Goal: Task Accomplishment & Management: Complete application form

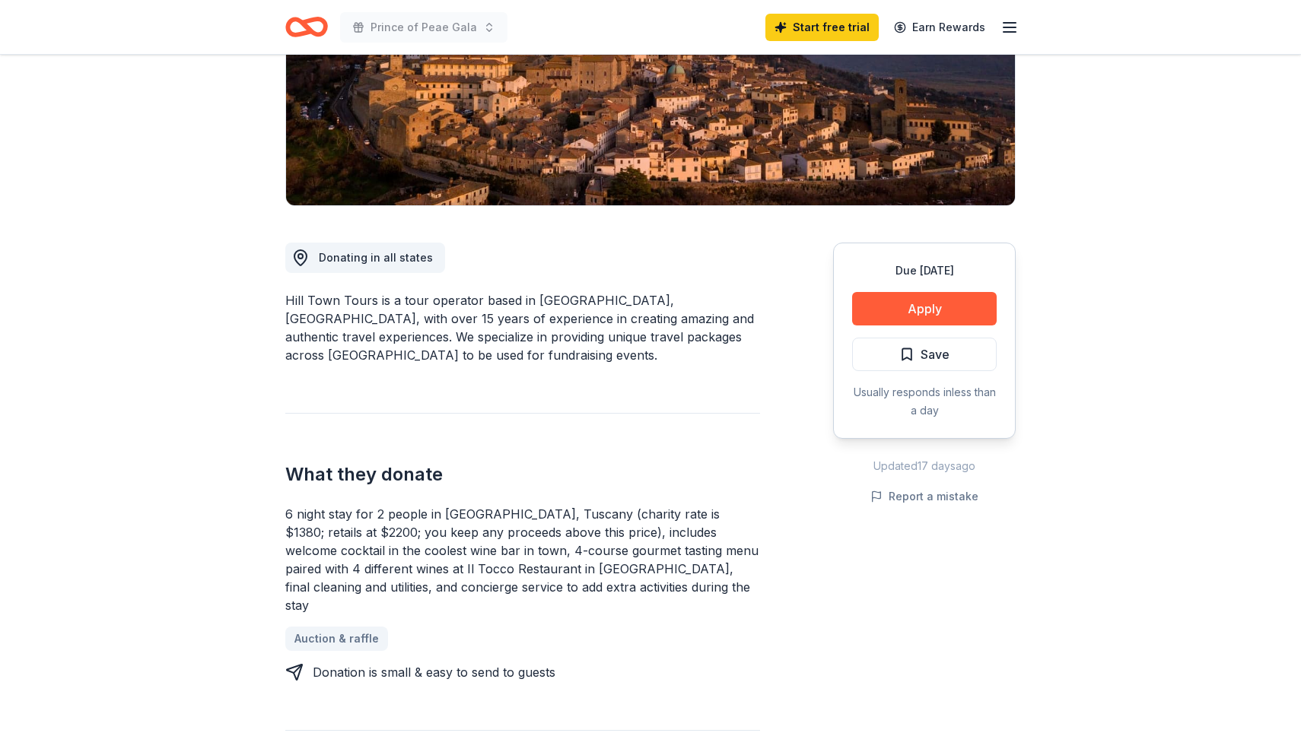
scroll to position [259, 0]
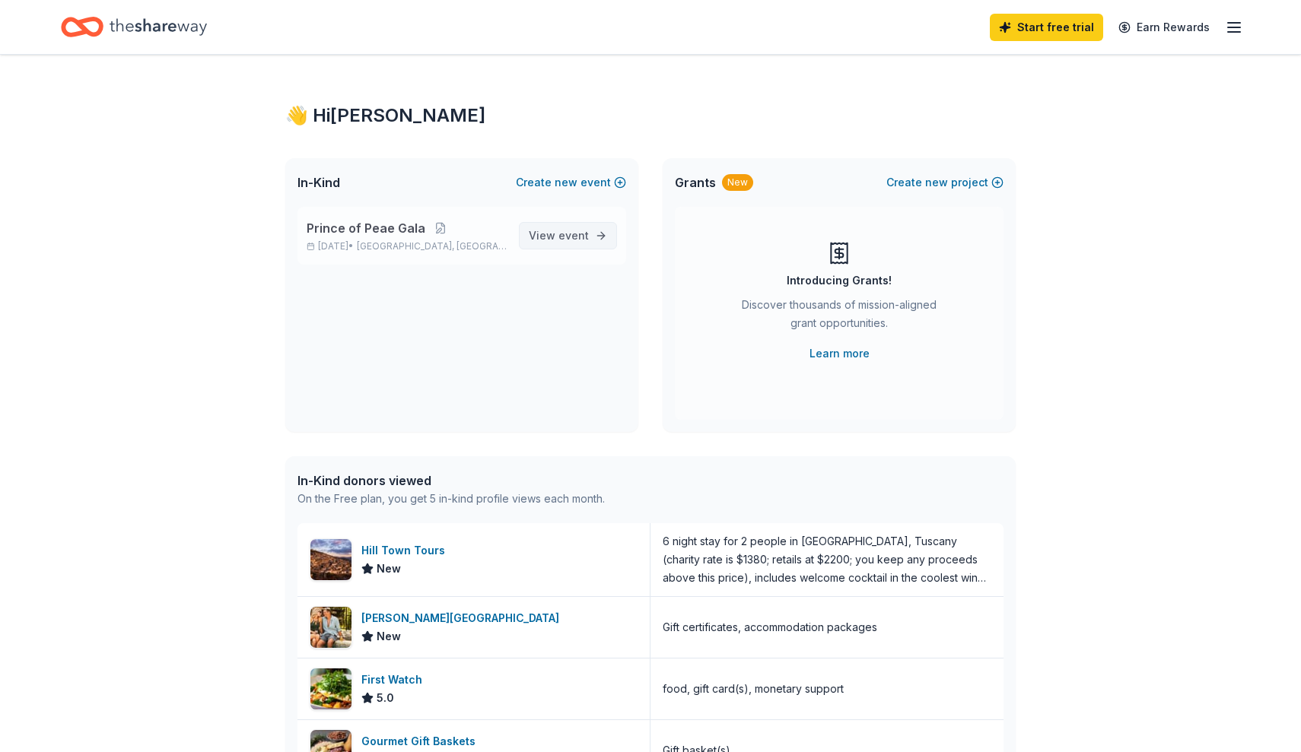
click at [554, 234] on span "View event" at bounding box center [559, 236] width 60 height 18
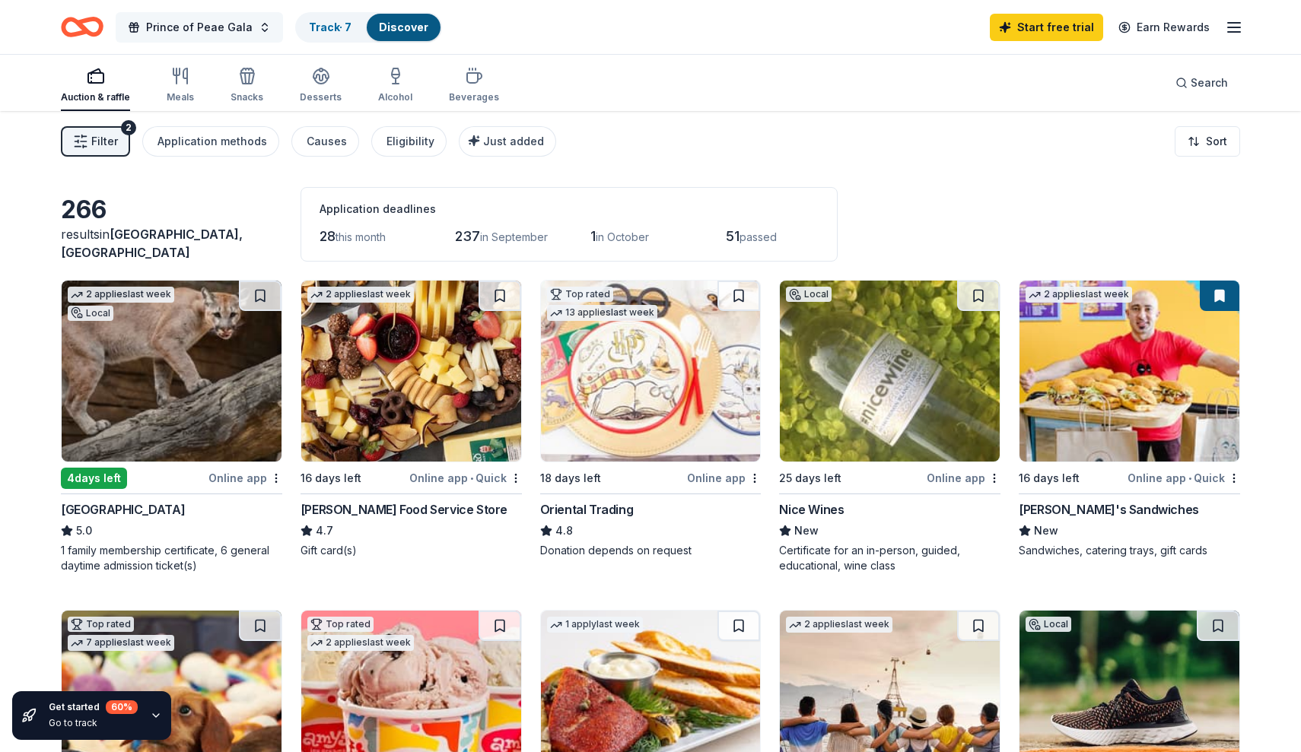
click at [221, 24] on span "Prince of Peae Gala" at bounding box center [199, 27] width 106 height 18
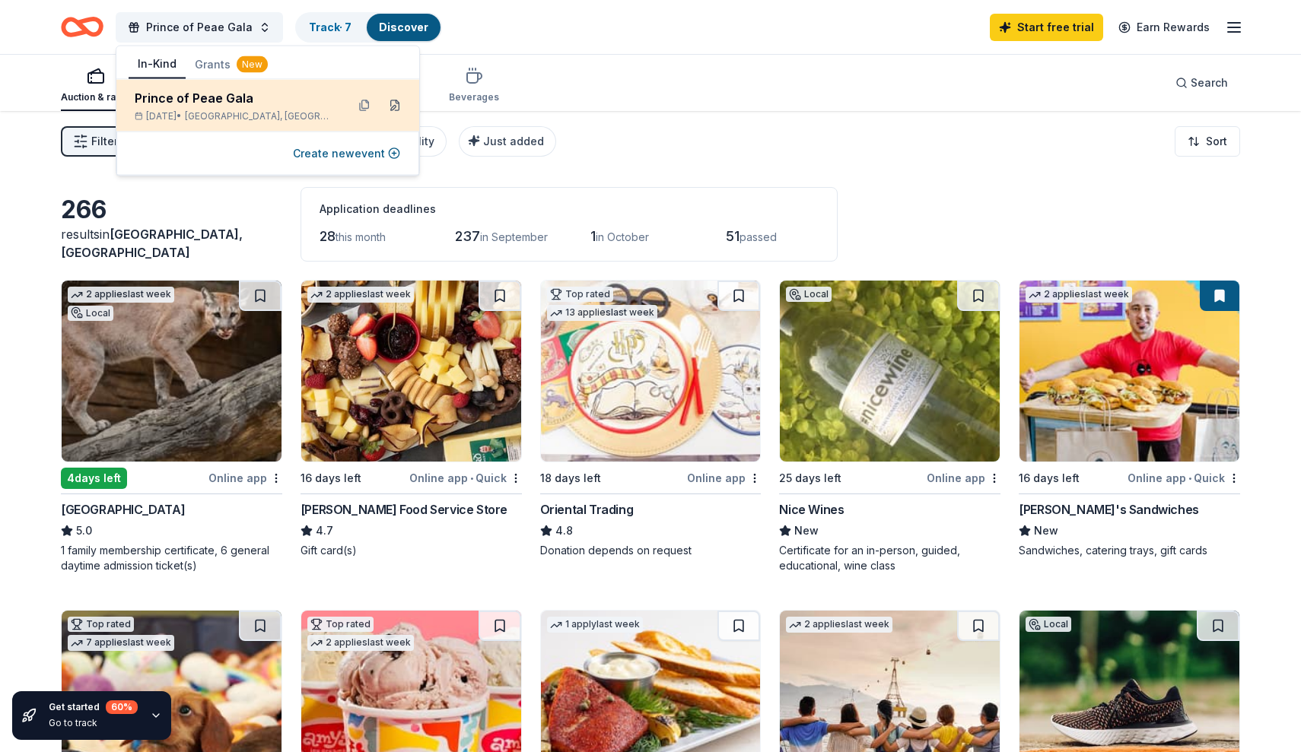
click at [399, 105] on button at bounding box center [395, 106] width 24 height 24
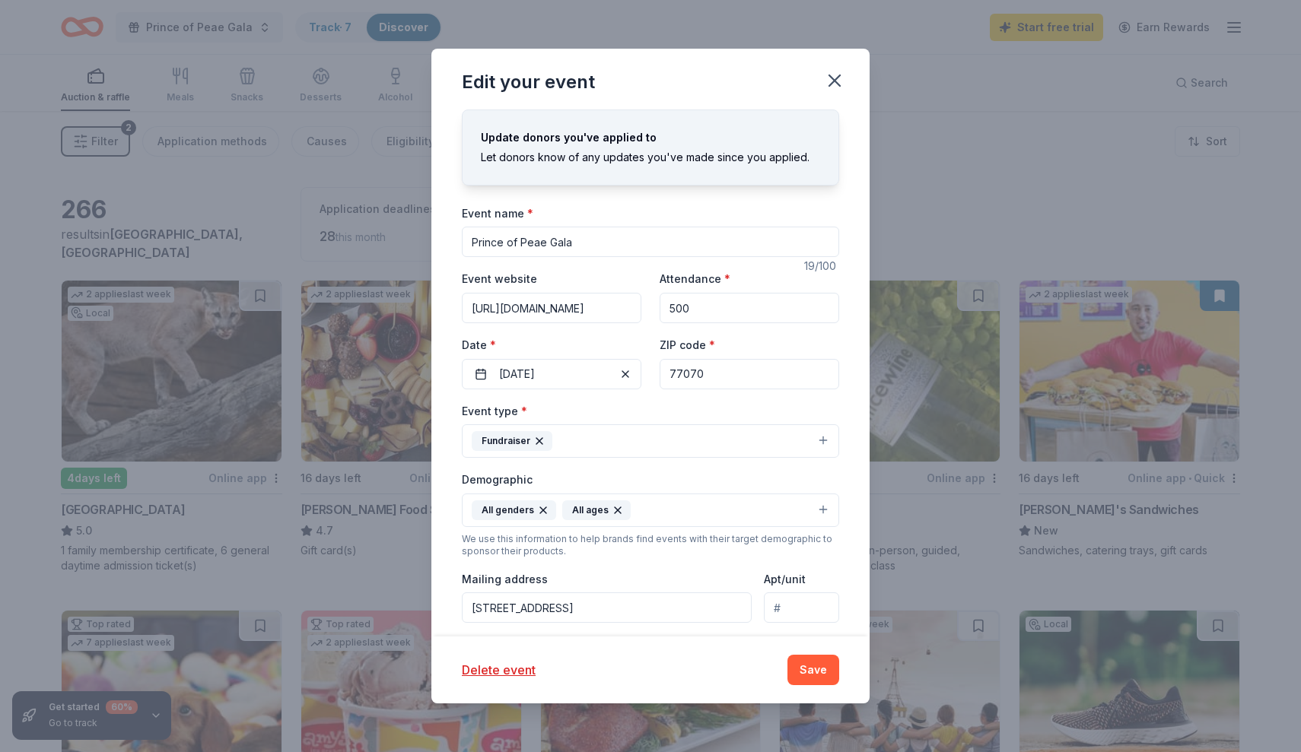
click at [540, 240] on input "Prince of Peae Gala" at bounding box center [650, 242] width 377 height 30
type input "Prince of Peace Gala"
click at [807, 667] on button "Save" at bounding box center [813, 670] width 52 height 30
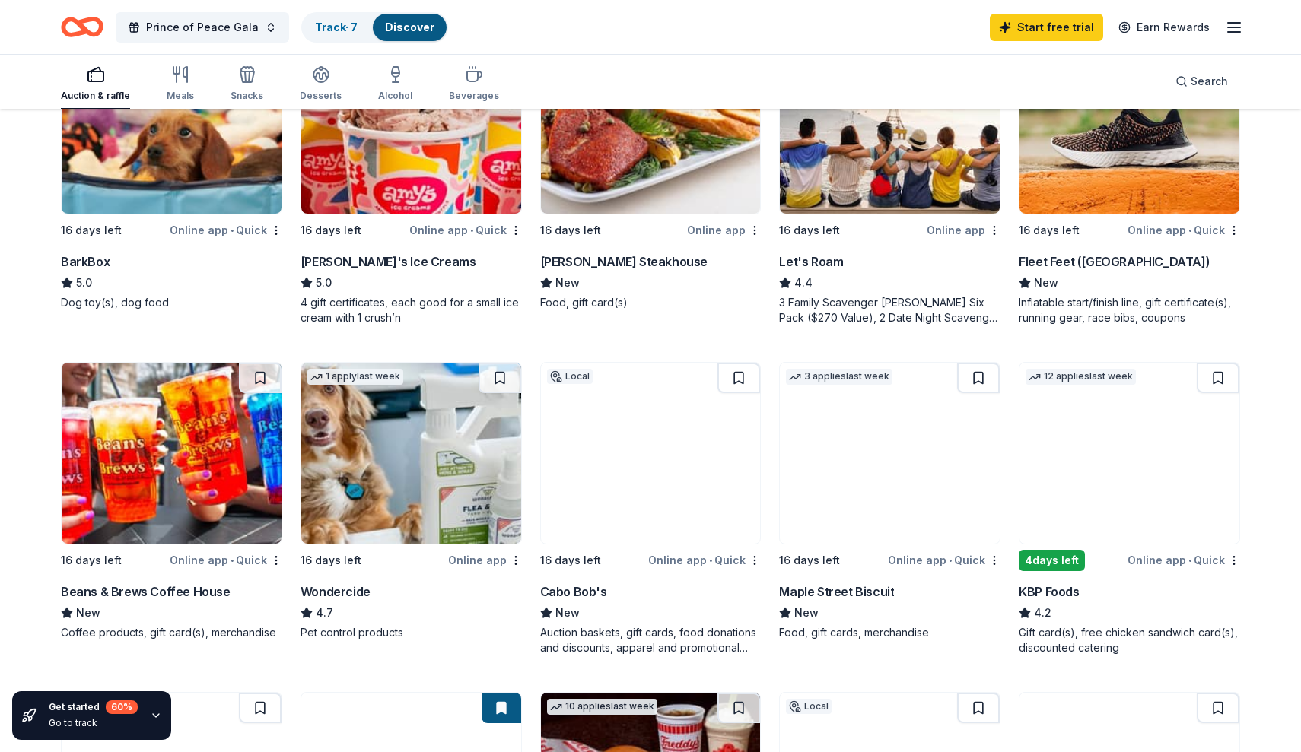
scroll to position [565, 0]
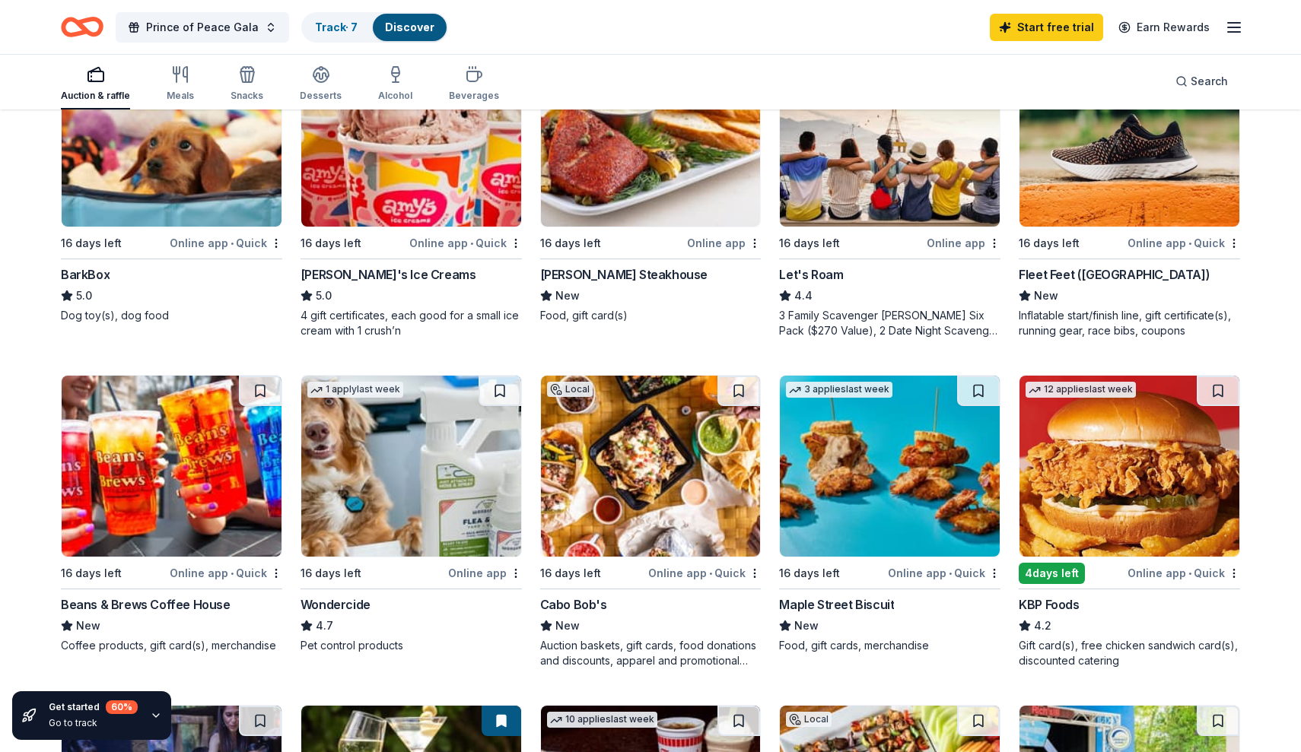
click at [1084, 269] on div "Fleet Feet (Houston)" at bounding box center [1113, 274] width 191 height 18
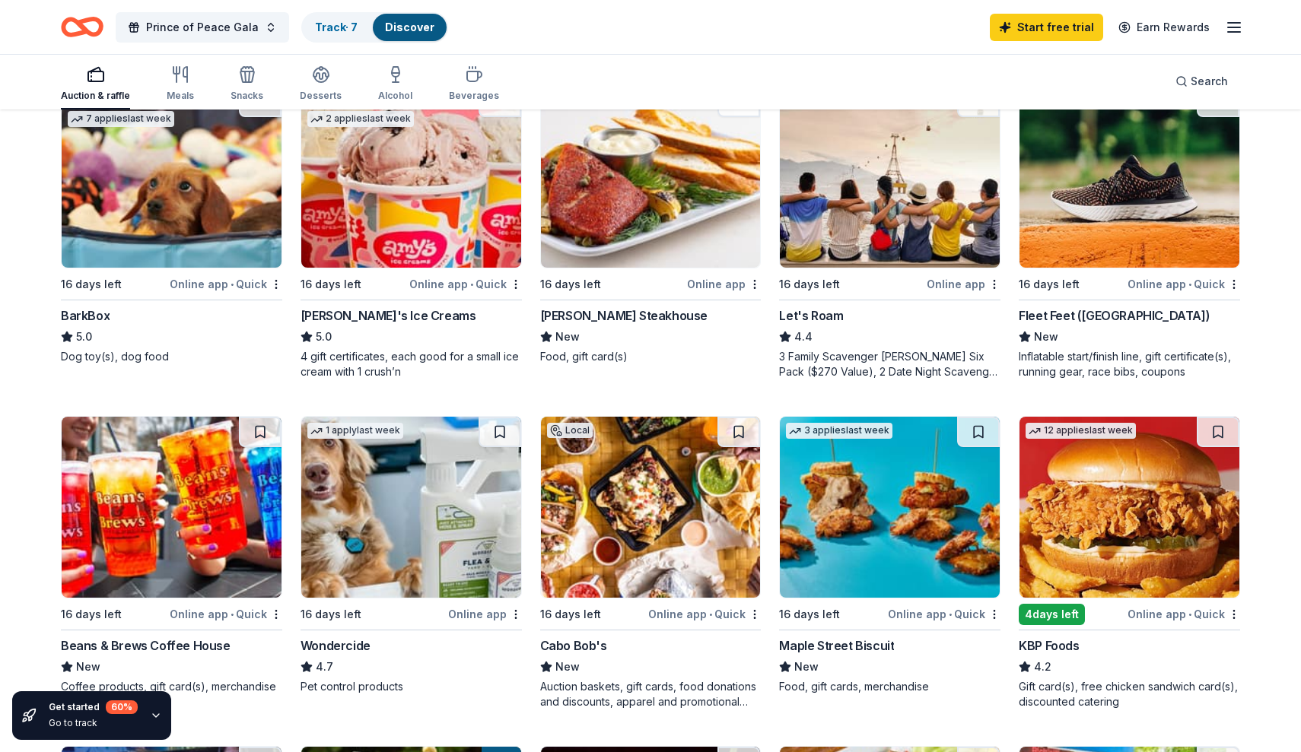
scroll to position [532, 0]
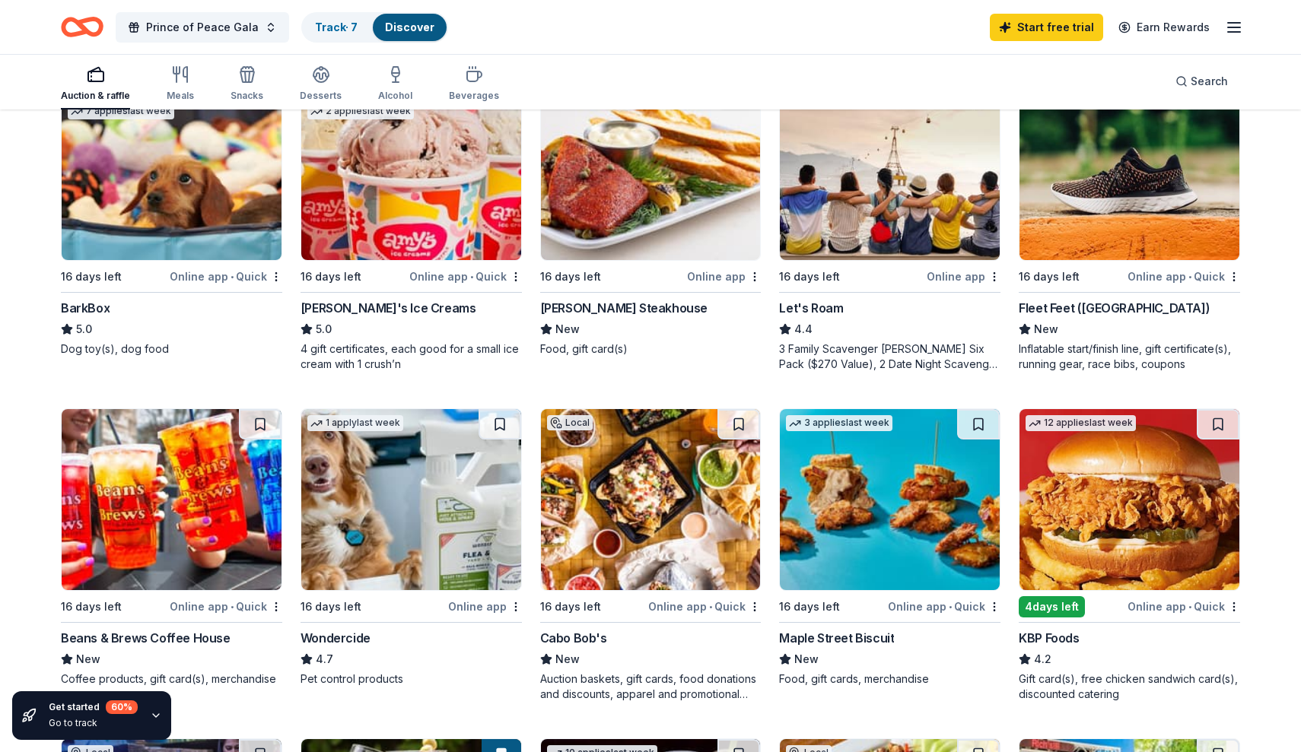
click at [656, 193] on img at bounding box center [651, 169] width 220 height 181
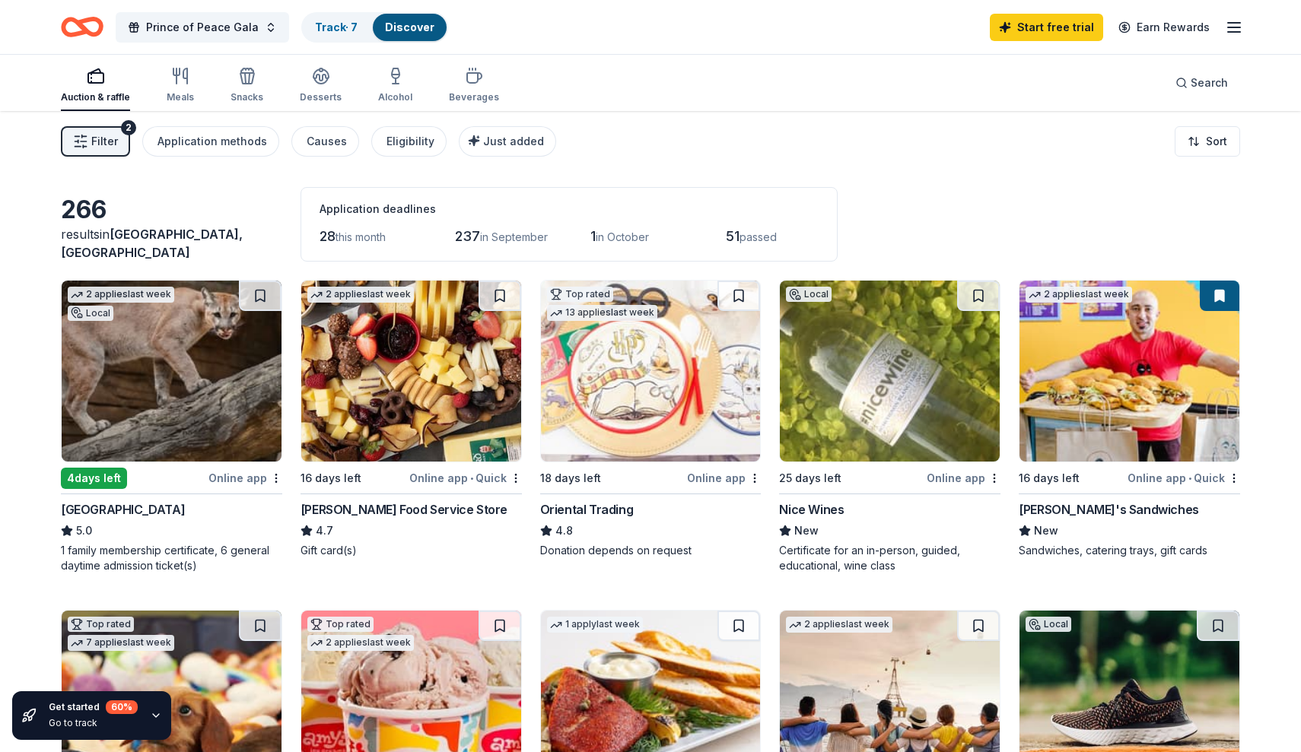
scroll to position [0, 0]
click at [202, 141] on div "Application methods" at bounding box center [212, 141] width 110 height 18
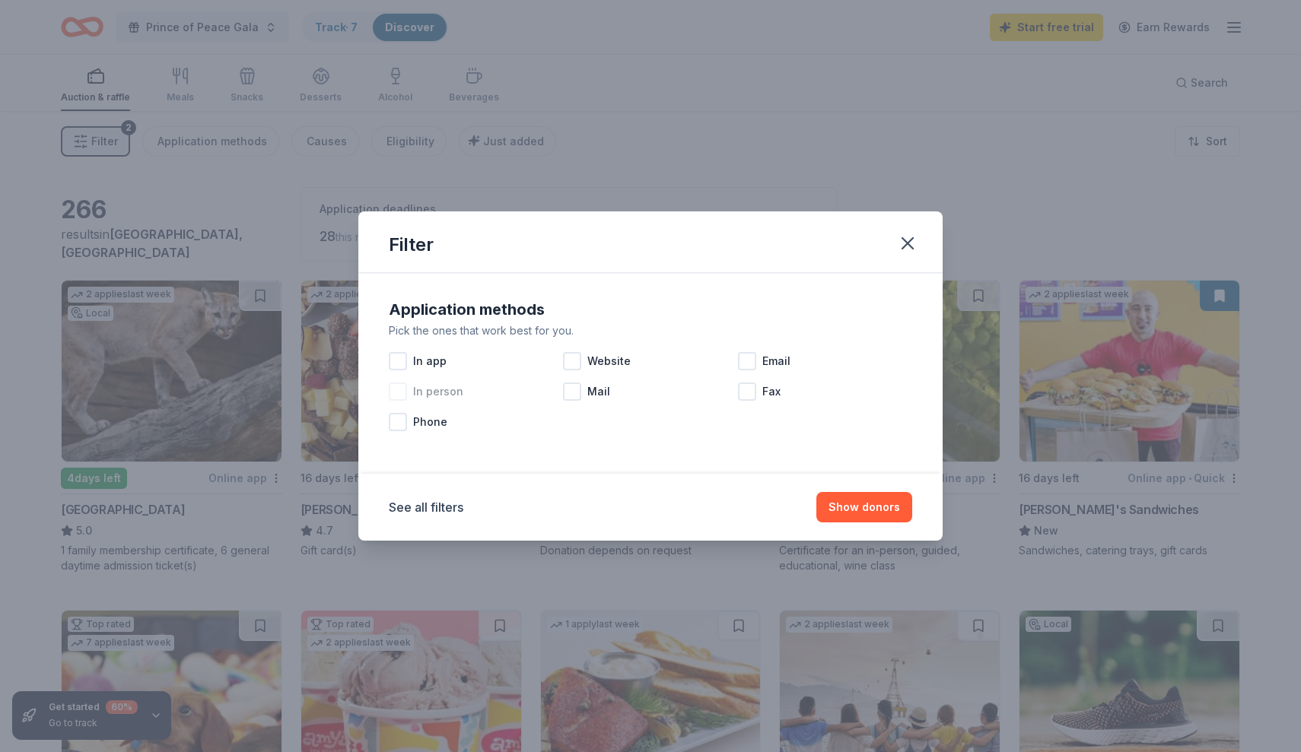
click at [440, 389] on span "In person" at bounding box center [438, 392] width 50 height 18
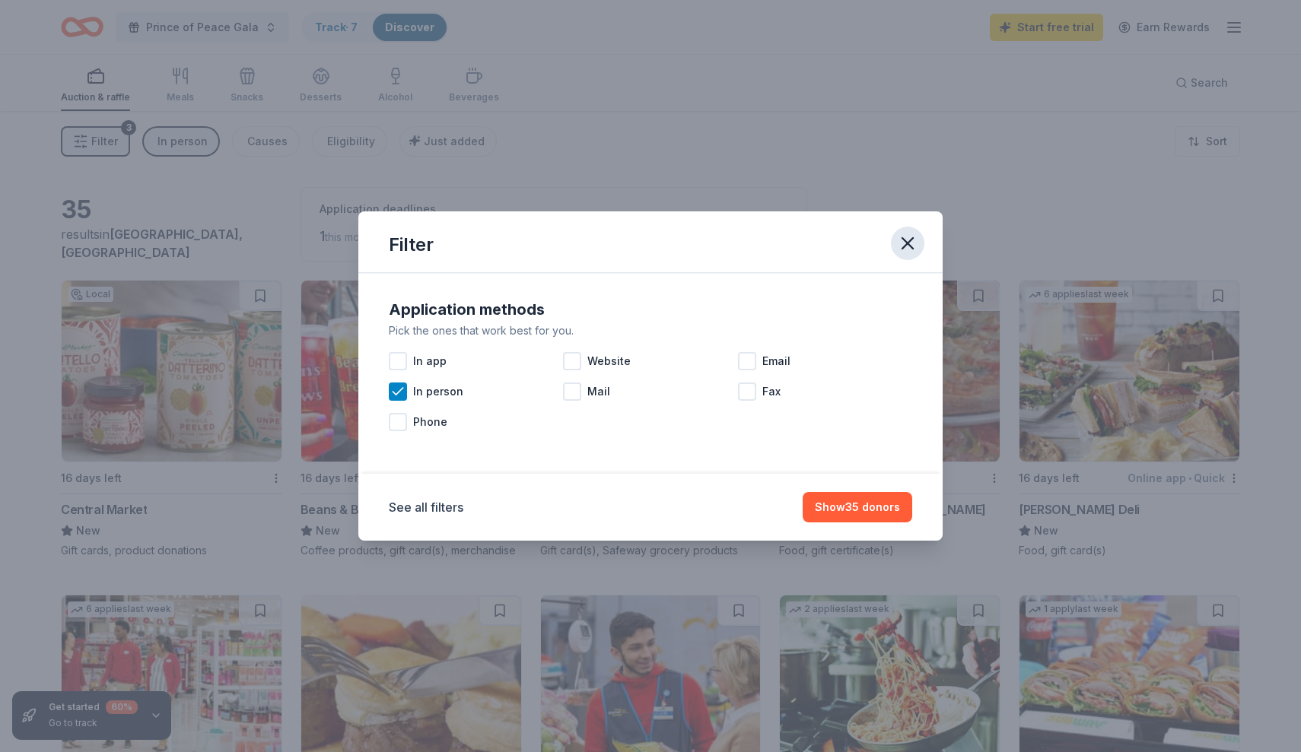
click at [911, 245] on icon "button" at bounding box center [907, 243] width 21 height 21
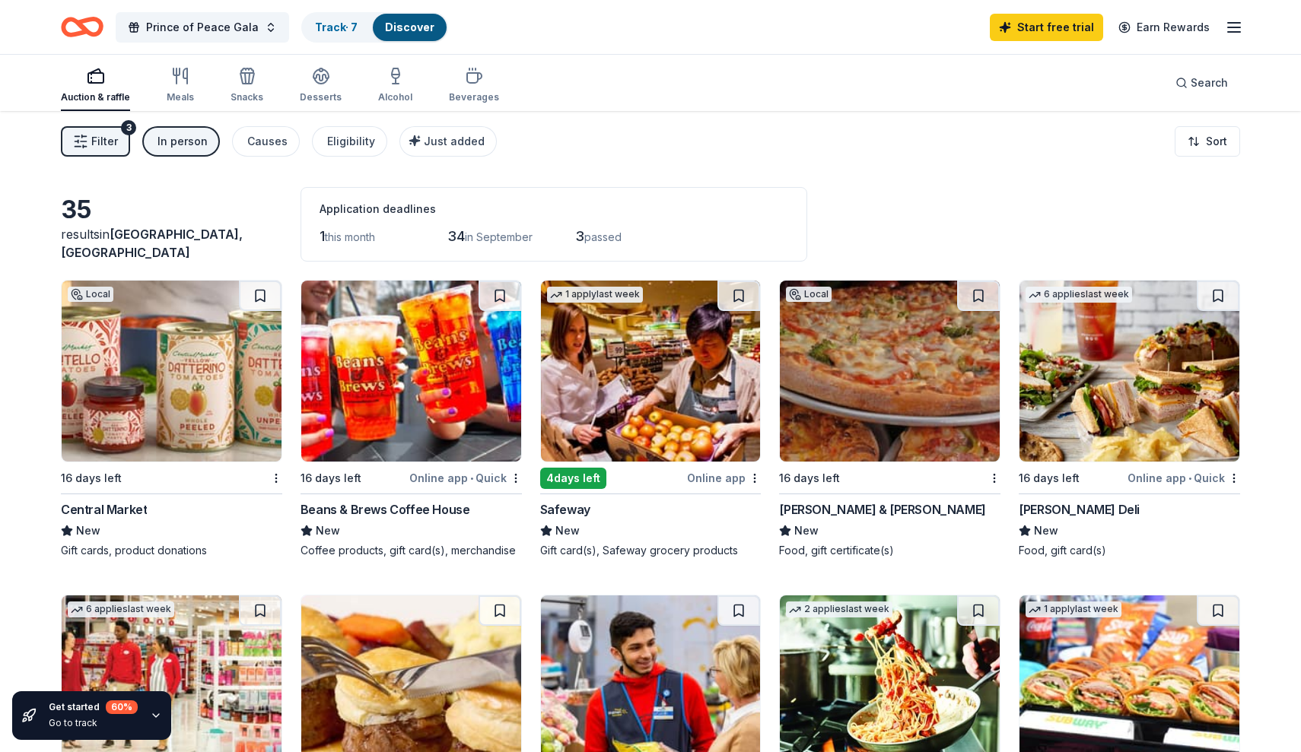
click at [104, 136] on span "Filter" at bounding box center [104, 141] width 27 height 18
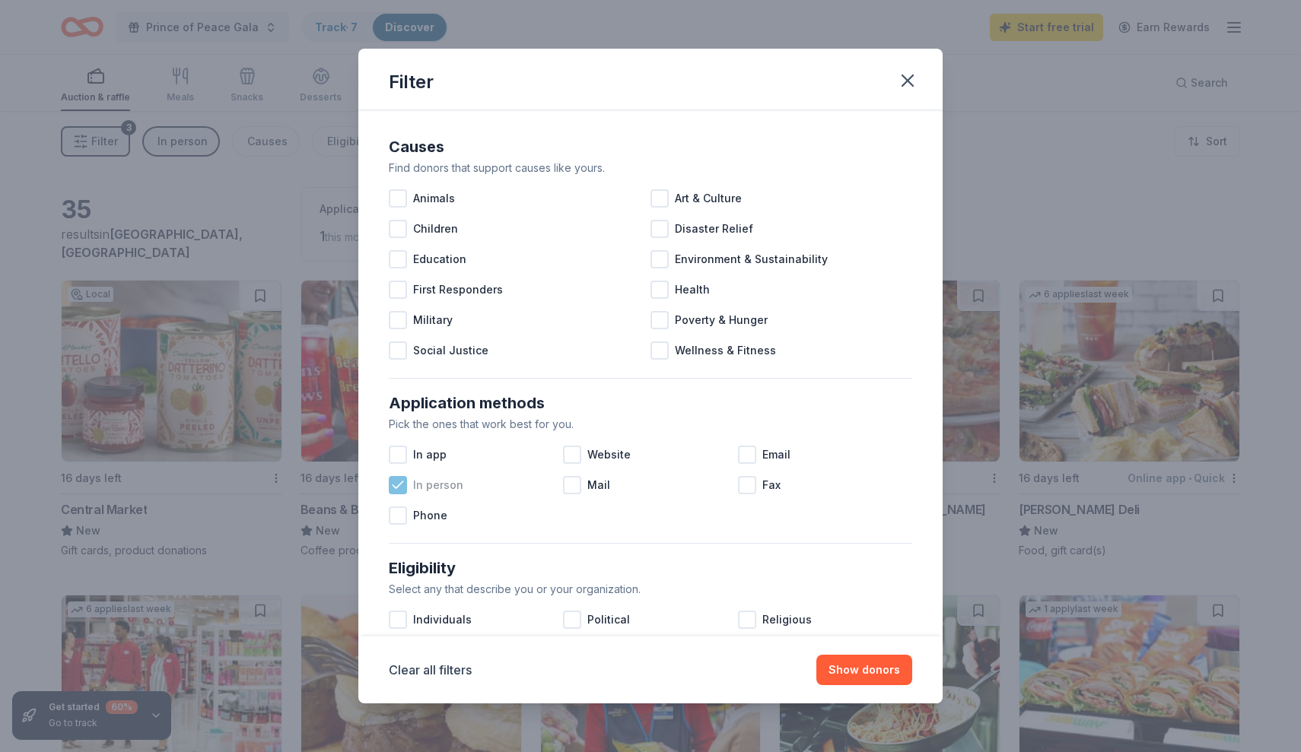
click at [401, 488] on icon at bounding box center [397, 485] width 15 height 15
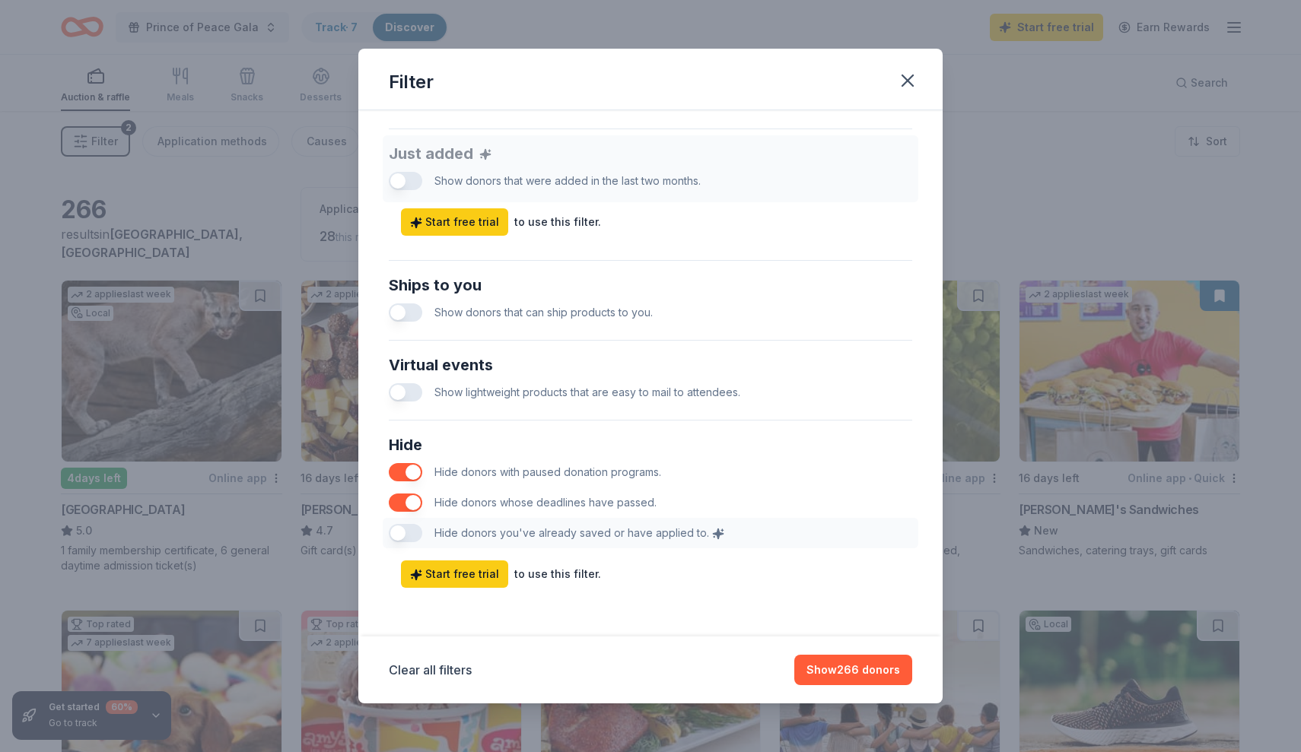
scroll to position [580, 0]
click at [906, 78] on icon "button" at bounding box center [907, 80] width 11 height 11
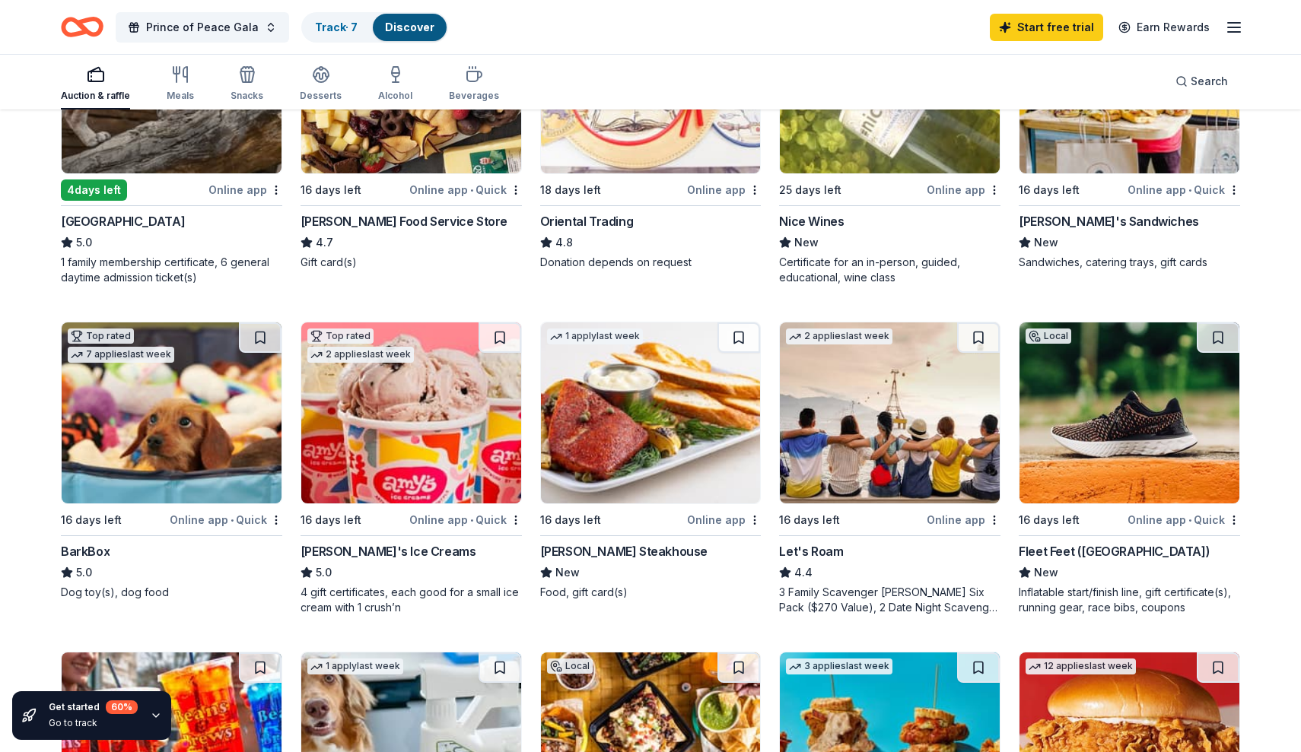
scroll to position [290, 0]
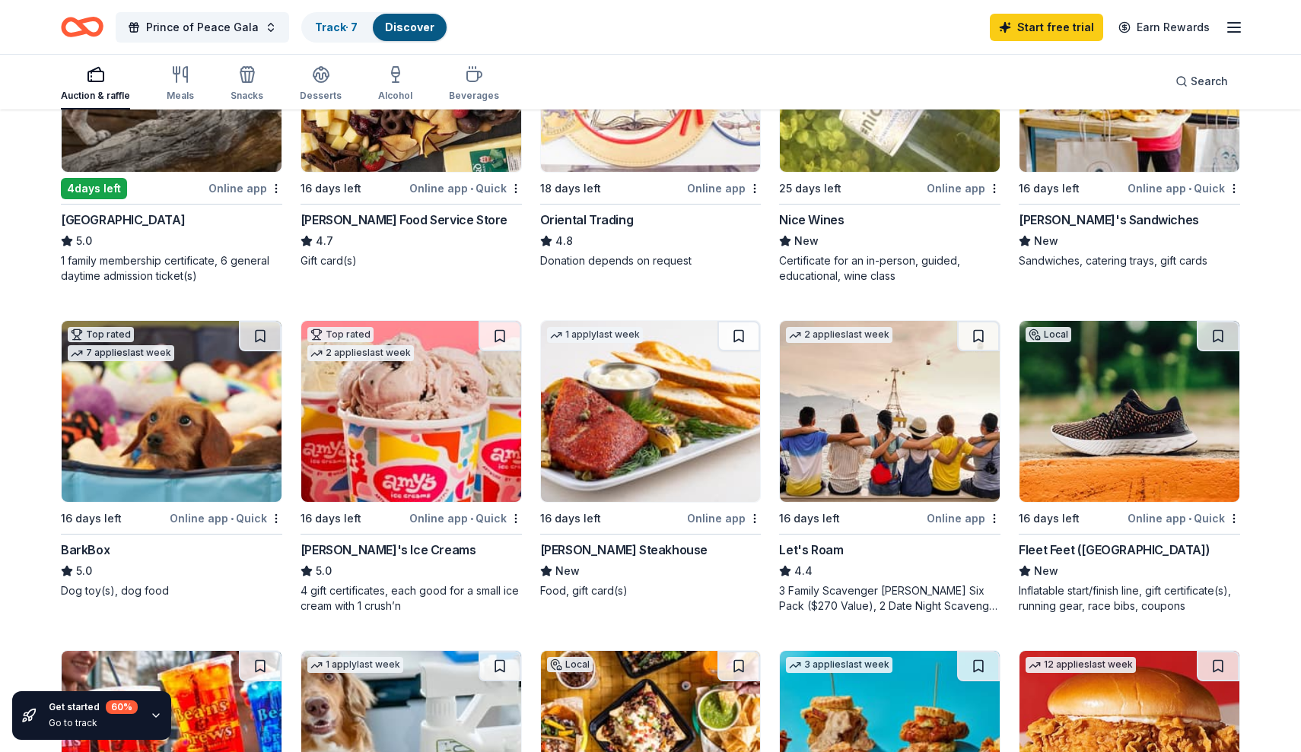
click at [234, 519] on span "•" at bounding box center [231, 519] width 3 height 12
click at [335, 30] on link "Track · 7" at bounding box center [336, 27] width 43 height 13
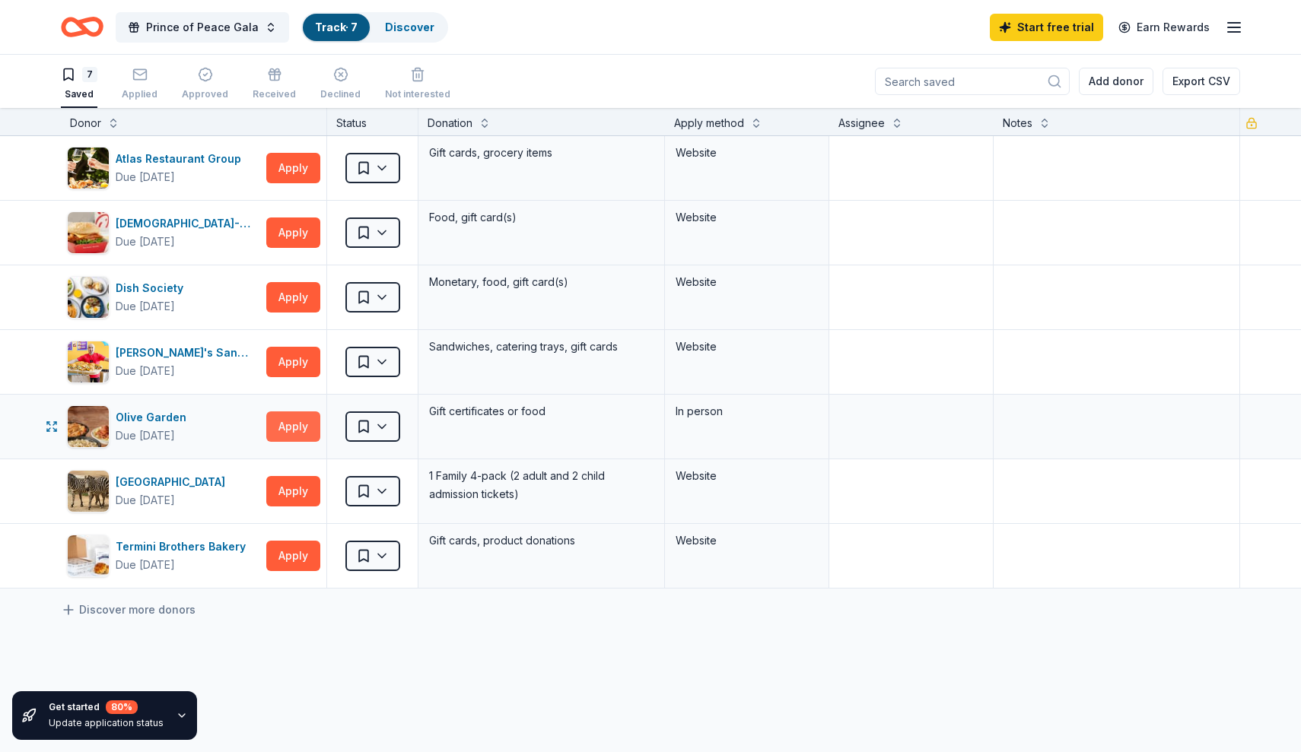
click at [308, 427] on button "Apply" at bounding box center [293, 426] width 54 height 30
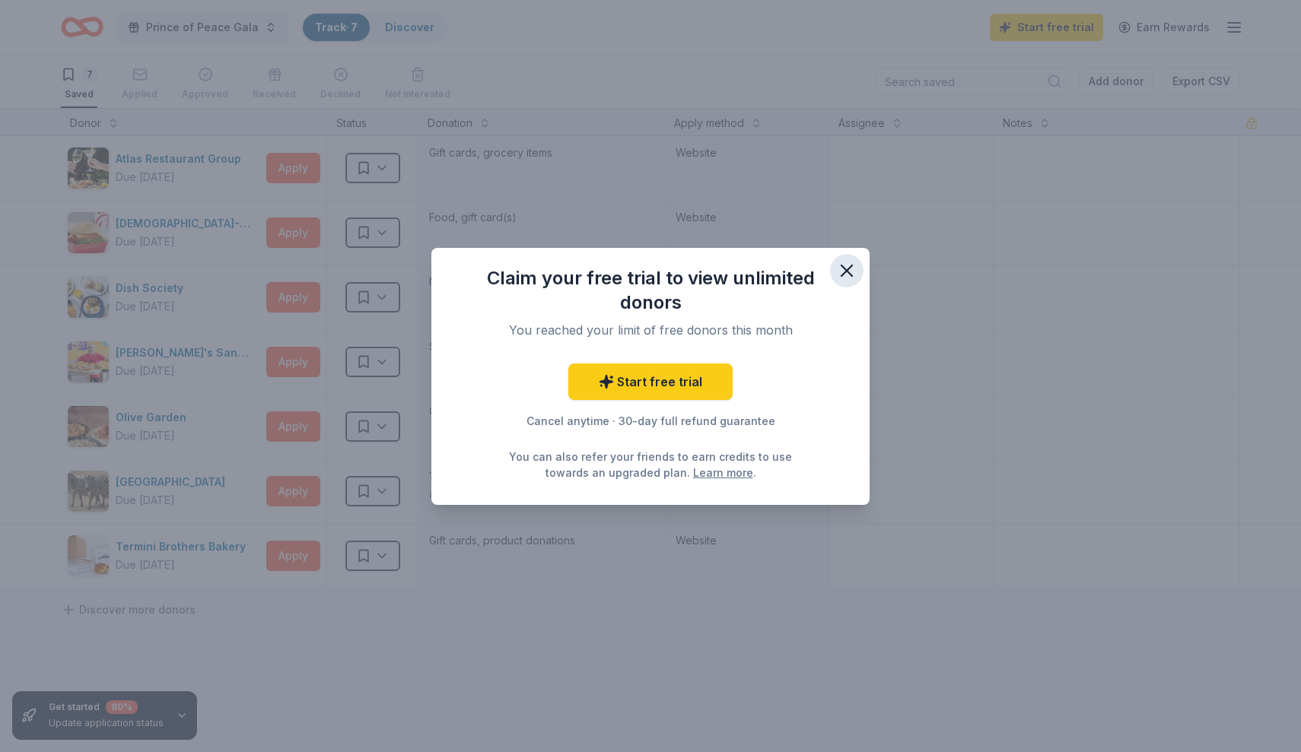
click at [850, 269] on icon "button" at bounding box center [846, 270] width 21 height 21
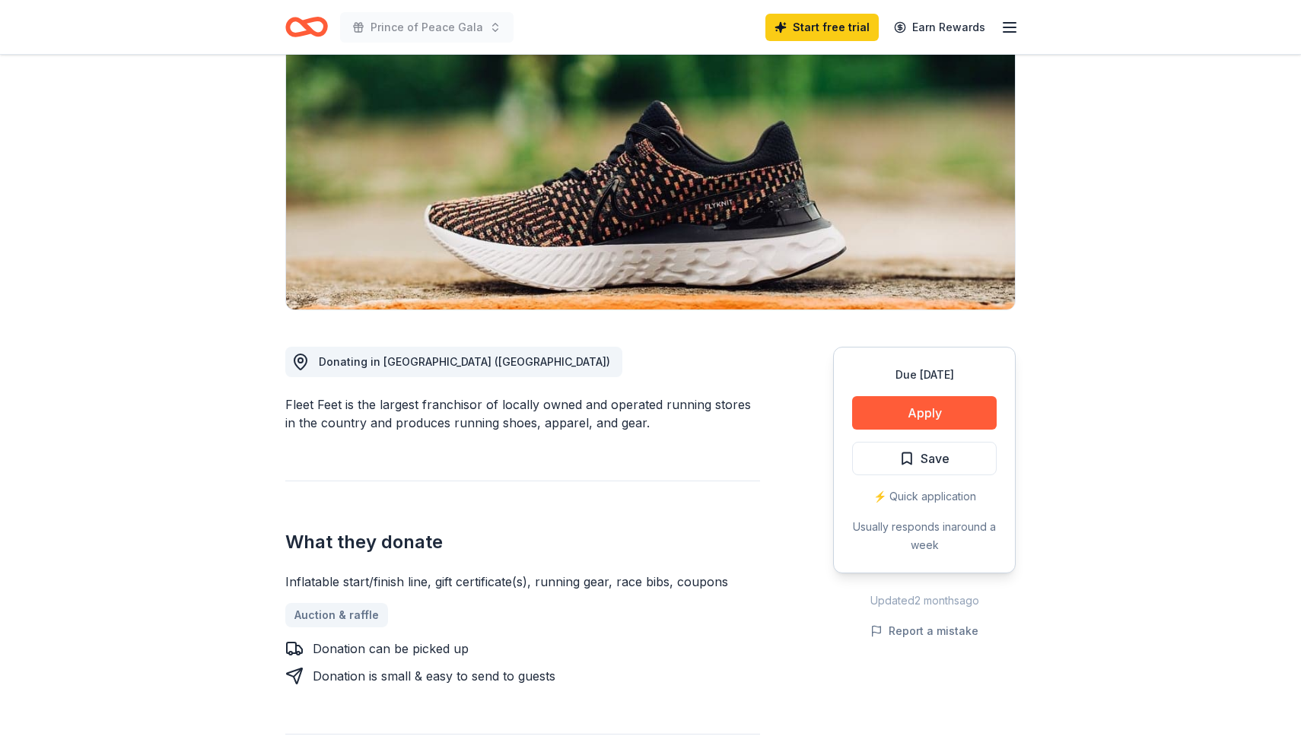
scroll to position [154, 0]
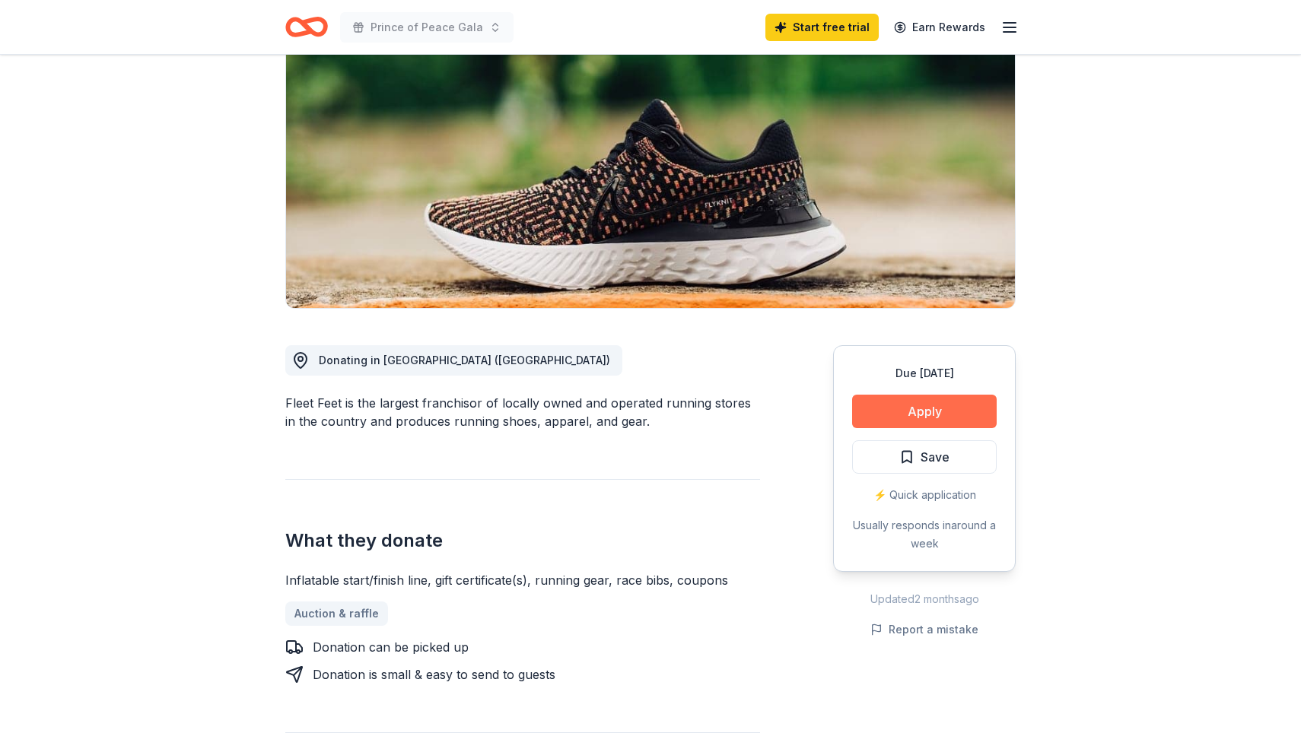
click at [907, 418] on button "Apply" at bounding box center [924, 411] width 145 height 33
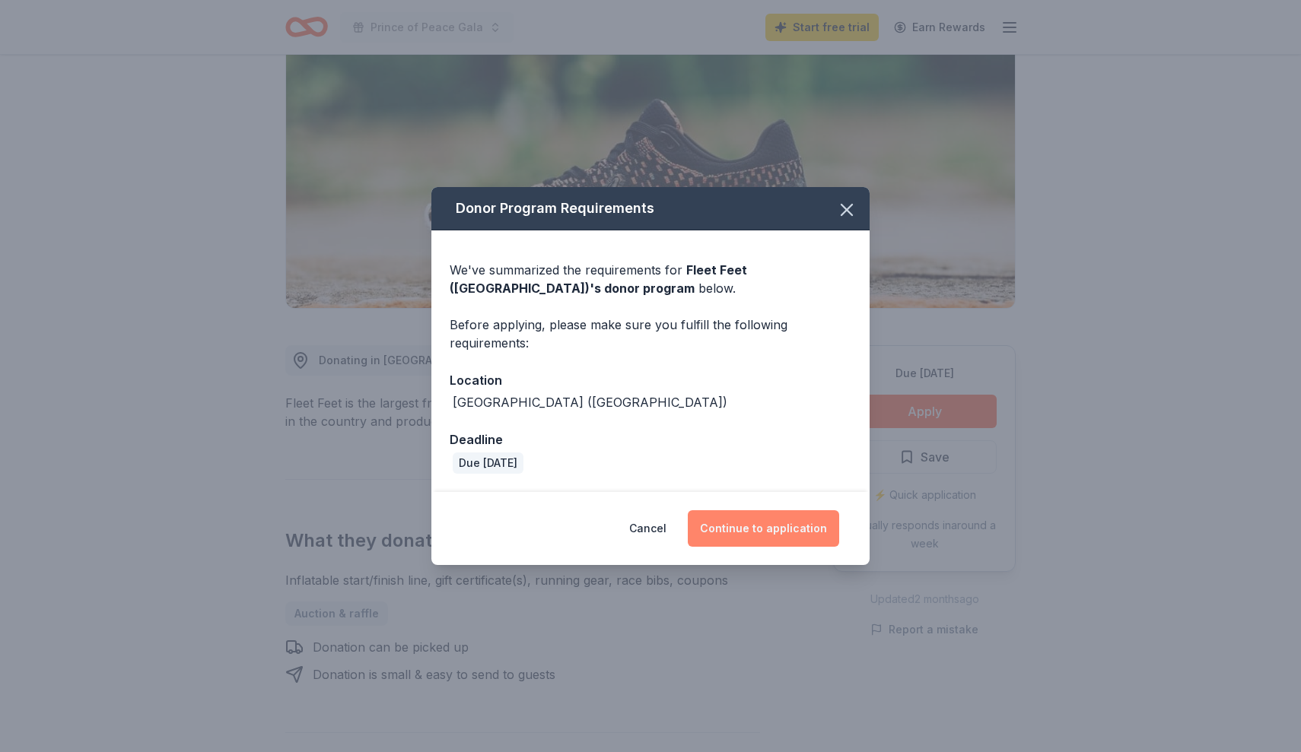
click at [741, 526] on button "Continue to application" at bounding box center [763, 528] width 151 height 37
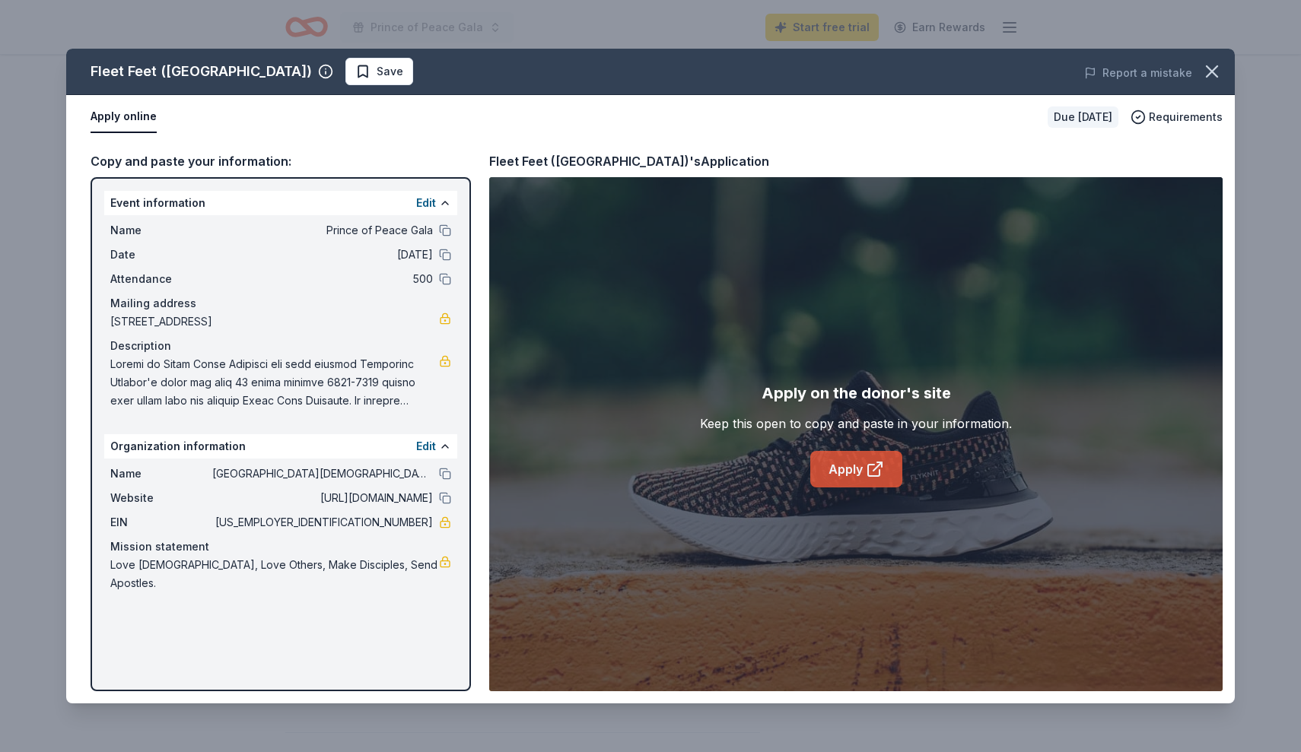
click at [858, 470] on link "Apply" at bounding box center [856, 469] width 92 height 37
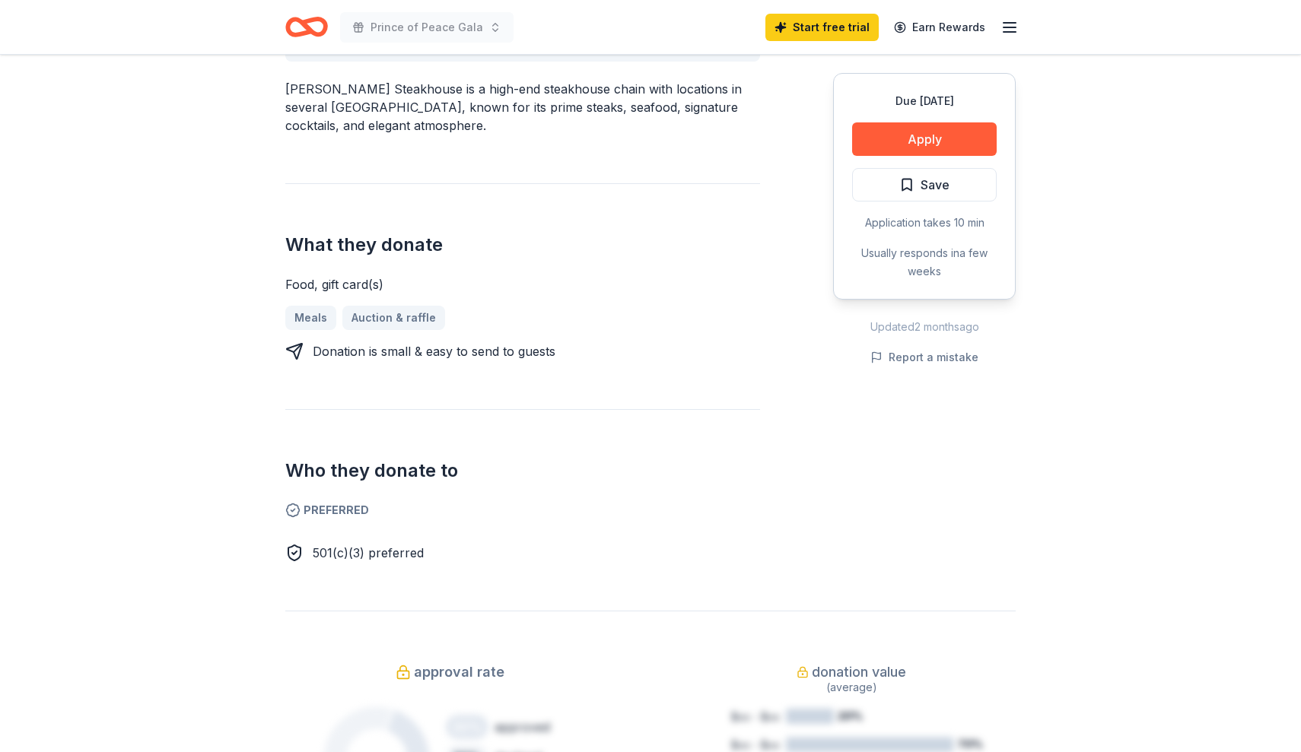
scroll to position [505, 0]
click at [924, 146] on button "Apply" at bounding box center [924, 138] width 145 height 33
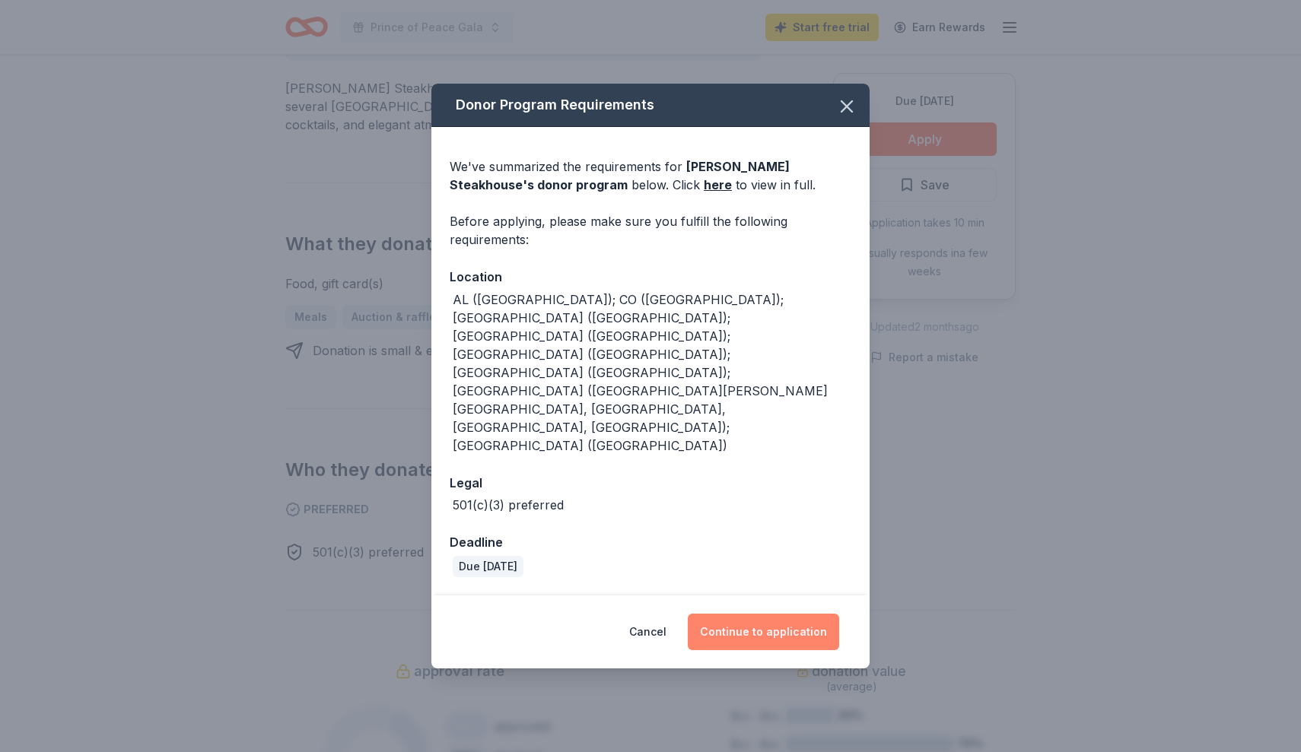
click at [740, 614] on button "Continue to application" at bounding box center [763, 632] width 151 height 37
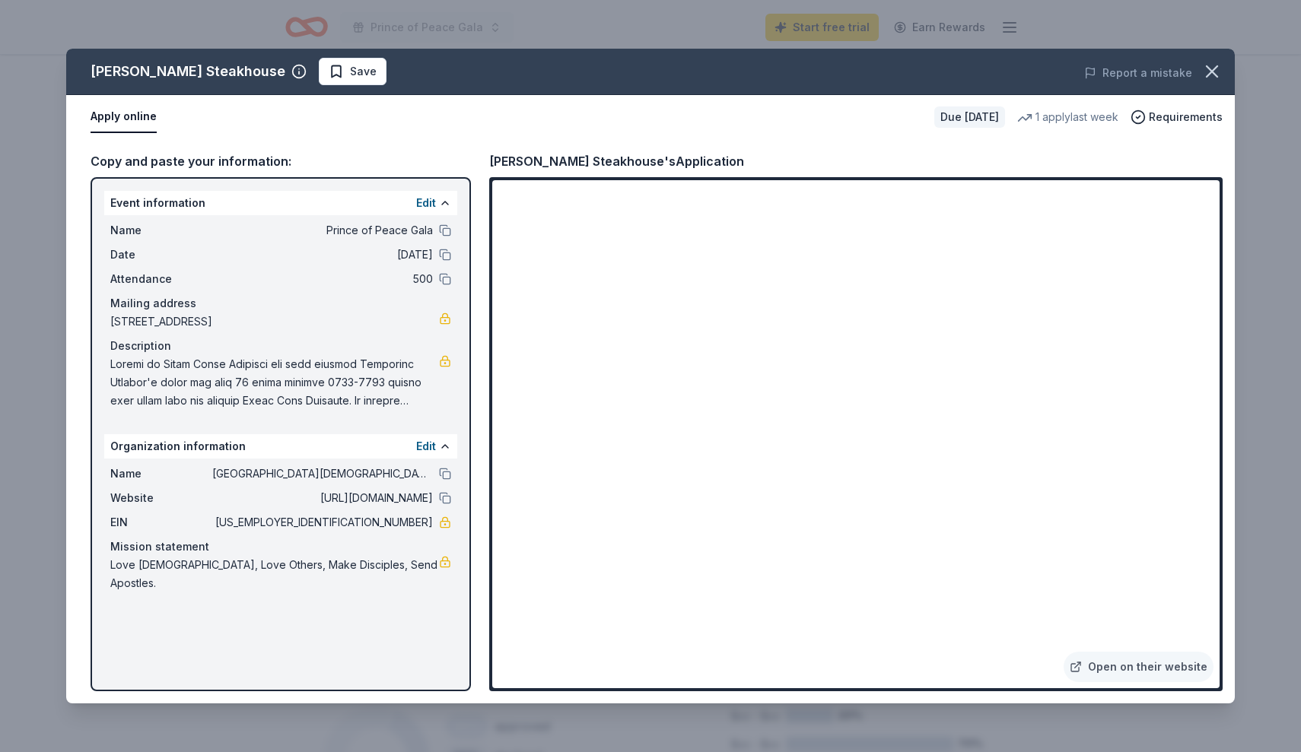
drag, startPoint x: 373, startPoint y: 523, endPoint x: 430, endPoint y: 523, distance: 57.1
click at [430, 523] on span "74-1698053" at bounding box center [322, 522] width 221 height 18
click at [428, 520] on span "74-1698053" at bounding box center [322, 522] width 221 height 18
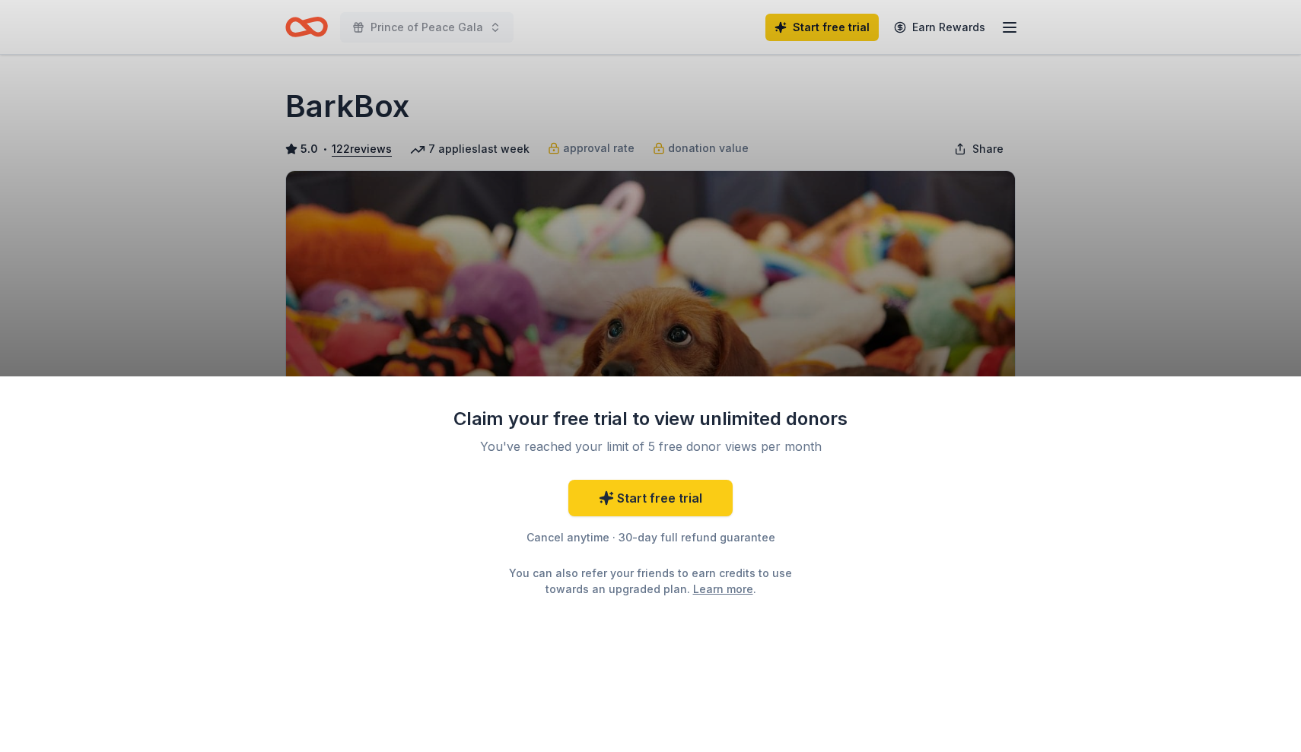
click at [221, 87] on div "Claim your free trial to view unlimited donors You've reached your limit of 5 f…" at bounding box center [650, 376] width 1301 height 752
